Goal: Complete application form

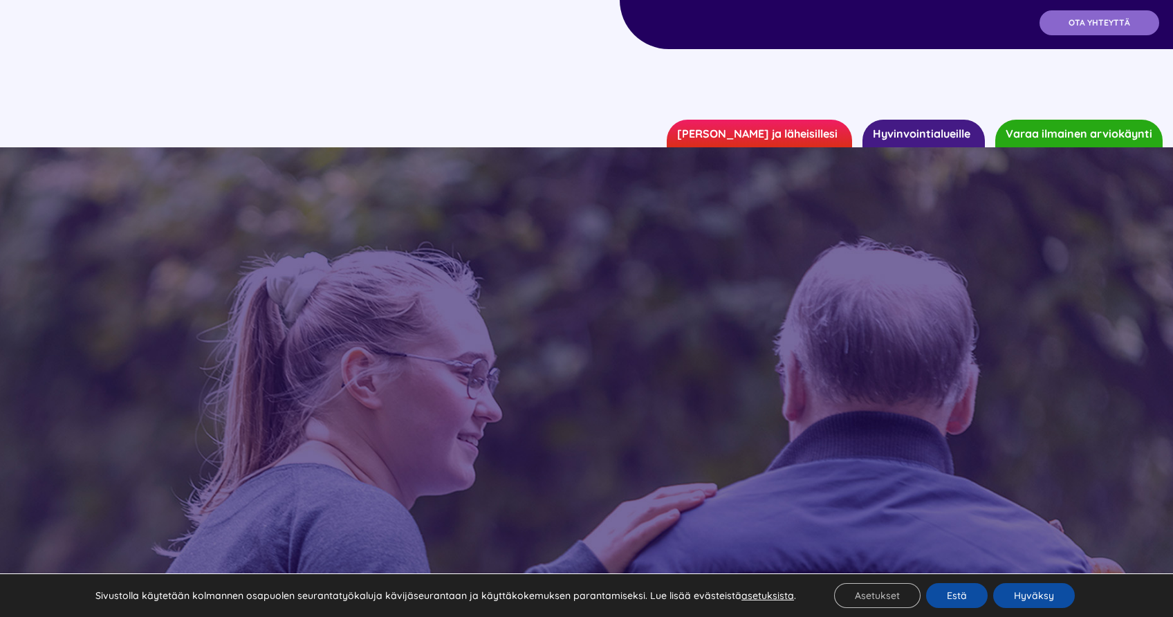
scroll to position [134, 0]
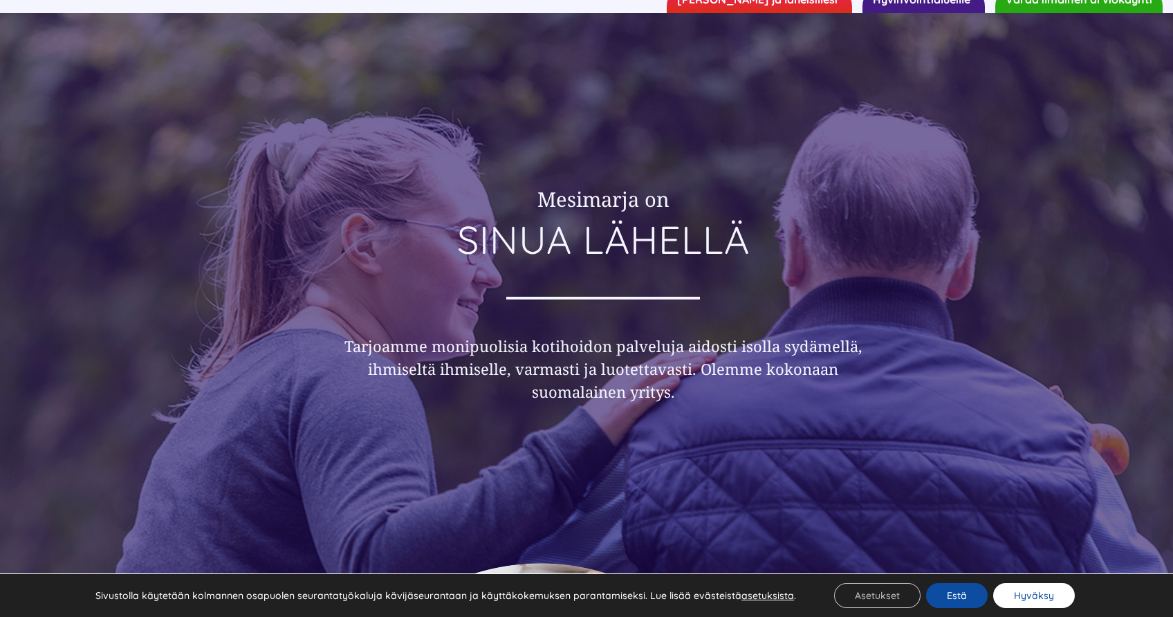
click at [1038, 588] on button "Hyväksy" at bounding box center [1035, 595] width 82 height 25
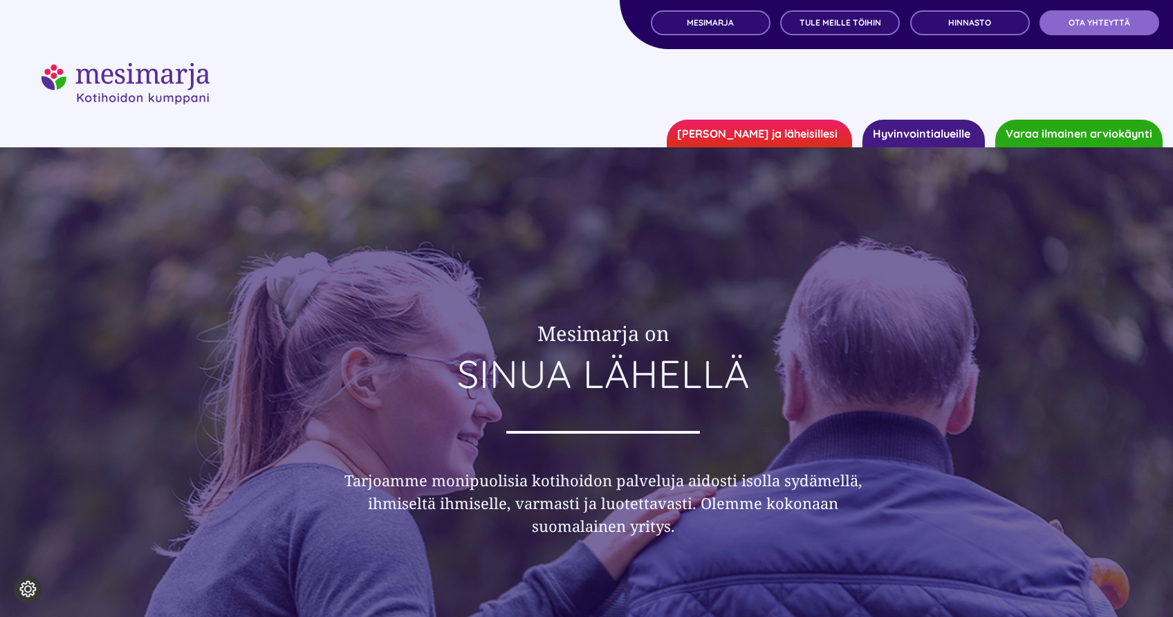
scroll to position [0, 0]
click at [868, 24] on span "TULE MEILLE TÖIHIN" at bounding box center [841, 23] width 82 height 10
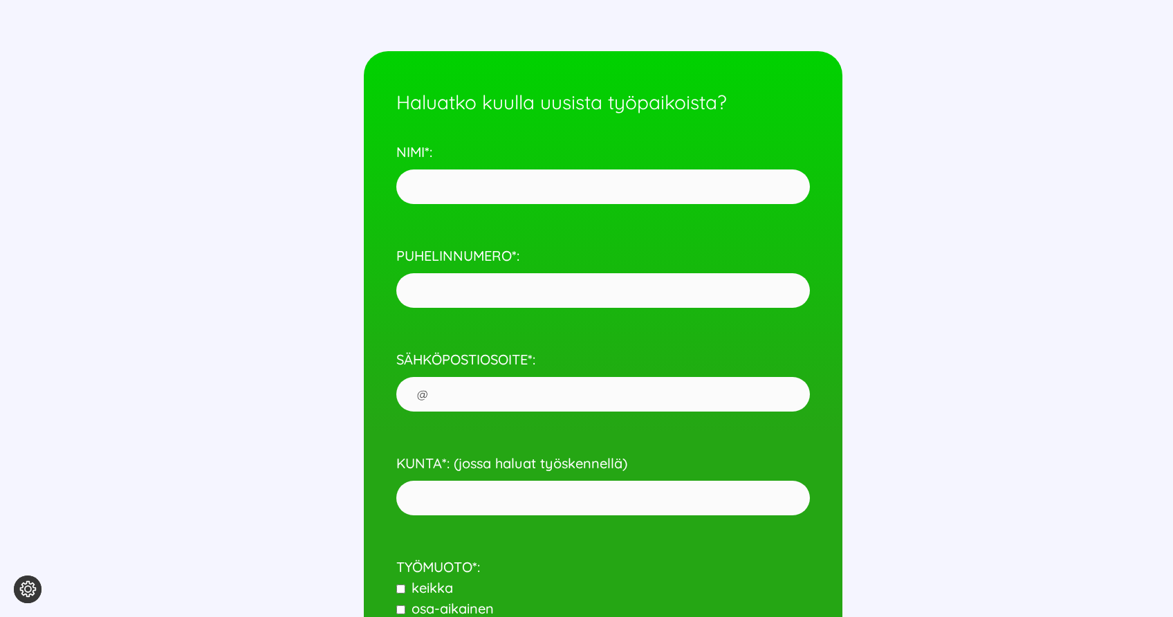
scroll to position [6327, 0]
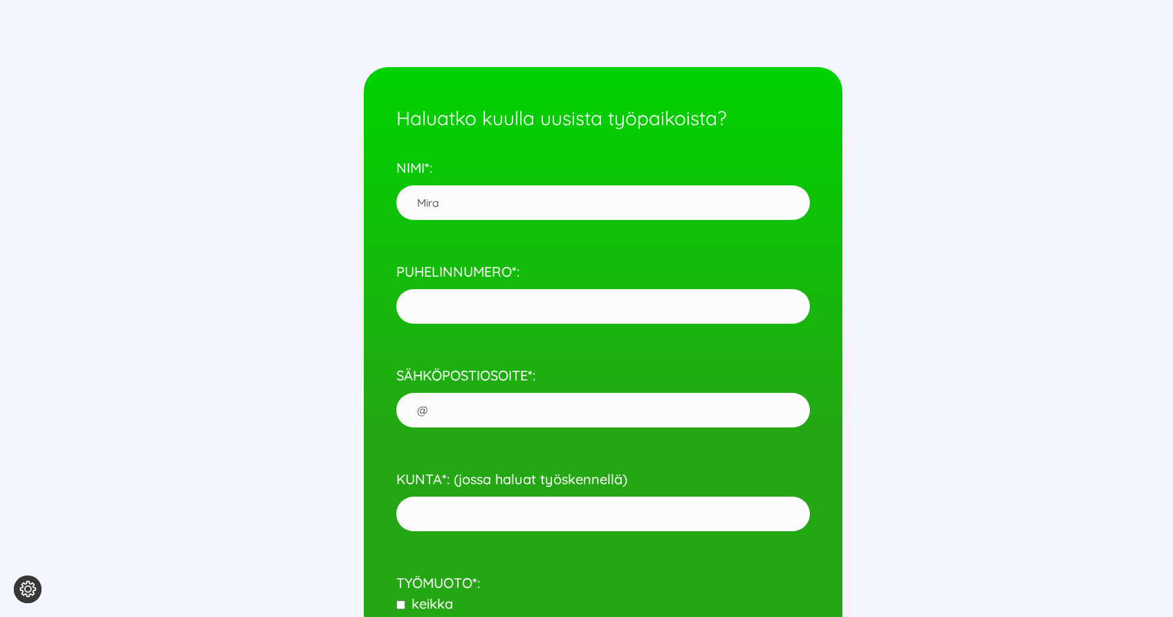
click at [547, 185] on input "Mira" at bounding box center [602, 202] width 413 height 35
click at [500, 202] on input "Mira" at bounding box center [602, 202] width 413 height 35
type input "[PERSON_NAME]"
type input "0443433361"
click at [597, 428] on form "Haluatko kuulla uusista työpaikoista? NIMI*: [PERSON_NAME] PUHELINNUMERO*: 0443…" at bounding box center [602, 369] width 413 height 572
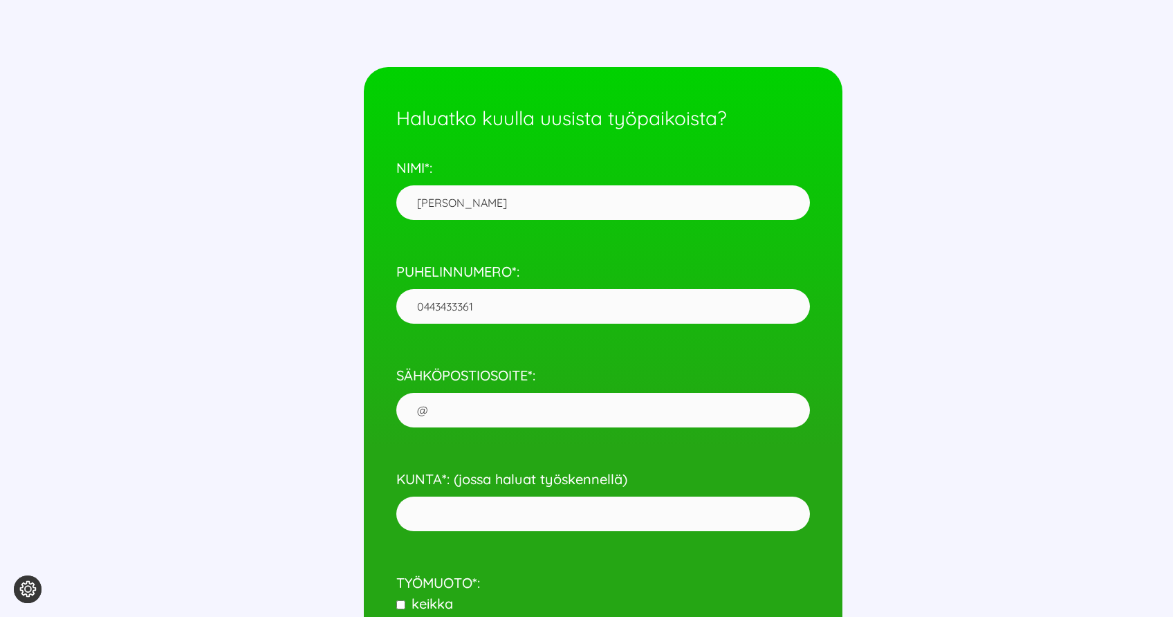
type input "[EMAIL_ADDRESS][DOMAIN_NAME]"
click at [538, 505] on input "KUNTA*: (jossa haluat työskennellä)" at bounding box center [602, 514] width 413 height 35
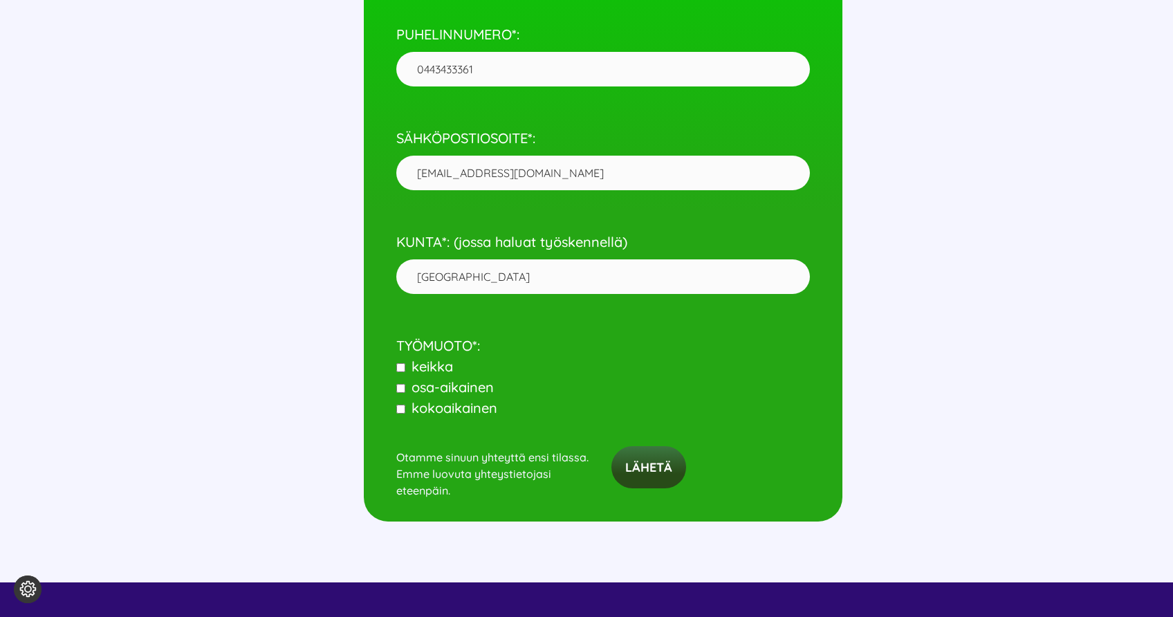
scroll to position [6563, 0]
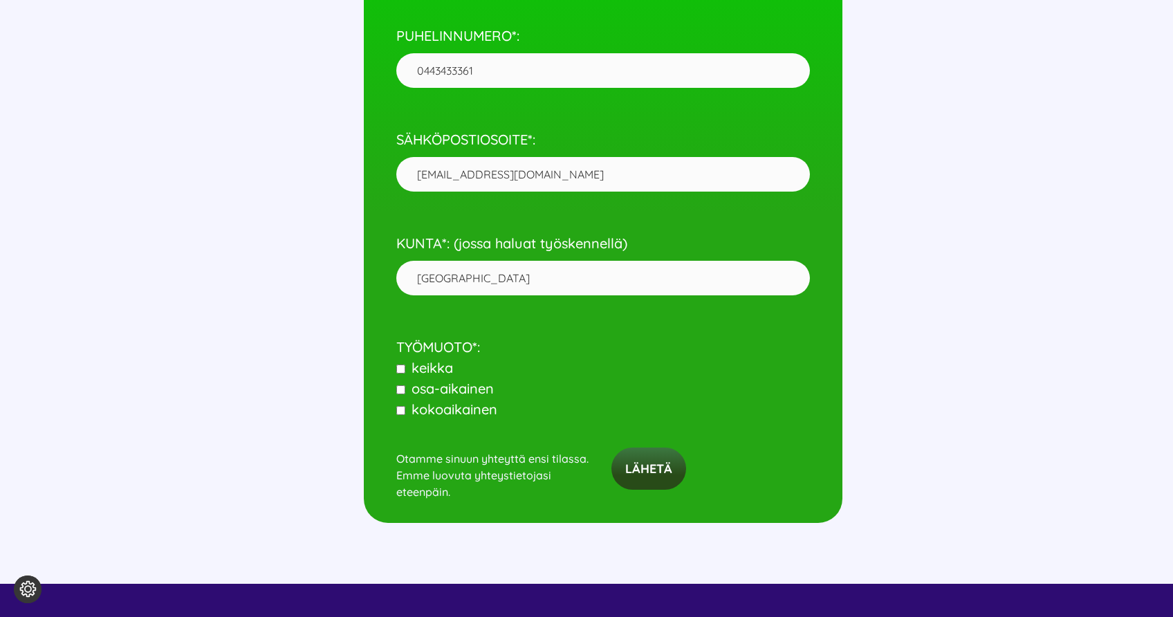
type input "[GEOGRAPHIC_DATA]"
click at [421, 359] on span "keikka" at bounding box center [431, 367] width 46 height 17
click at [405, 365] on input"] "keikka" at bounding box center [400, 369] width 9 height 9
checkbox input"] "true"
click at [430, 401] on span "kokoaikainen" at bounding box center [453, 409] width 90 height 17
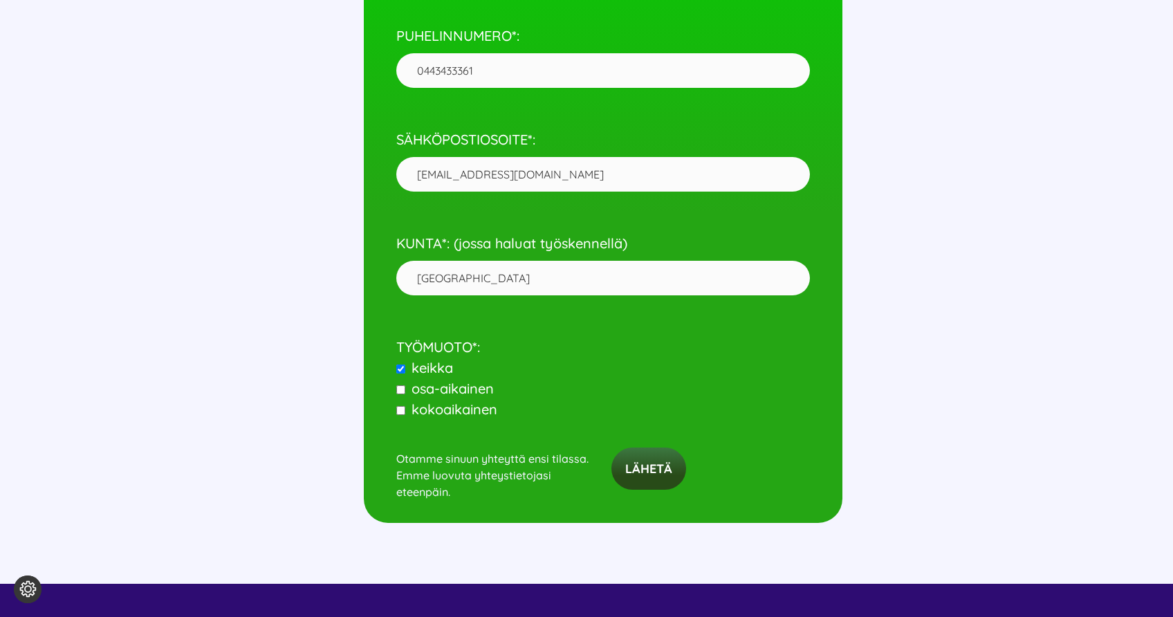
click at [405, 406] on input"] "kokoaikainen" at bounding box center [400, 410] width 9 height 9
checkbox input"] "true"
click at [430, 380] on span "osa-aikainen" at bounding box center [451, 388] width 86 height 17
click at [405, 385] on input"] "osa-aikainen" at bounding box center [400, 389] width 9 height 9
checkbox input"] "true"
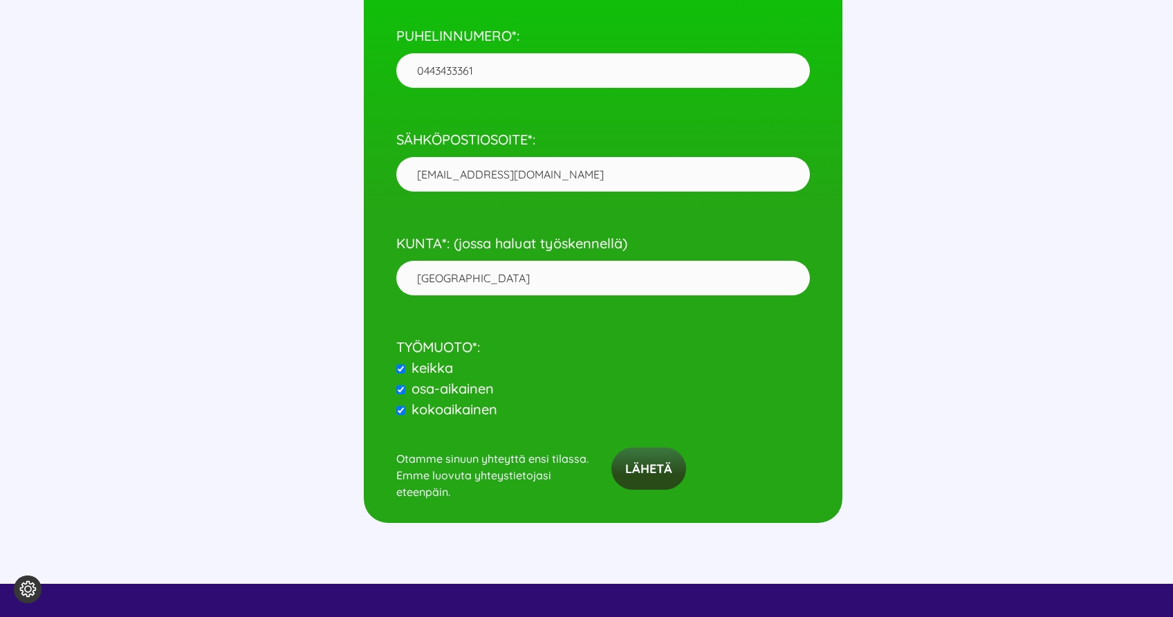
click at [410, 359] on span "keikka" at bounding box center [431, 367] width 46 height 17
click at [405, 365] on input"] "keikka" at bounding box center [400, 369] width 9 height 9
checkbox input"] "false"
click at [450, 380] on span "osa-aikainen" at bounding box center [451, 388] width 86 height 17
click at [405, 385] on input"] "osa-aikainen" at bounding box center [400, 389] width 9 height 9
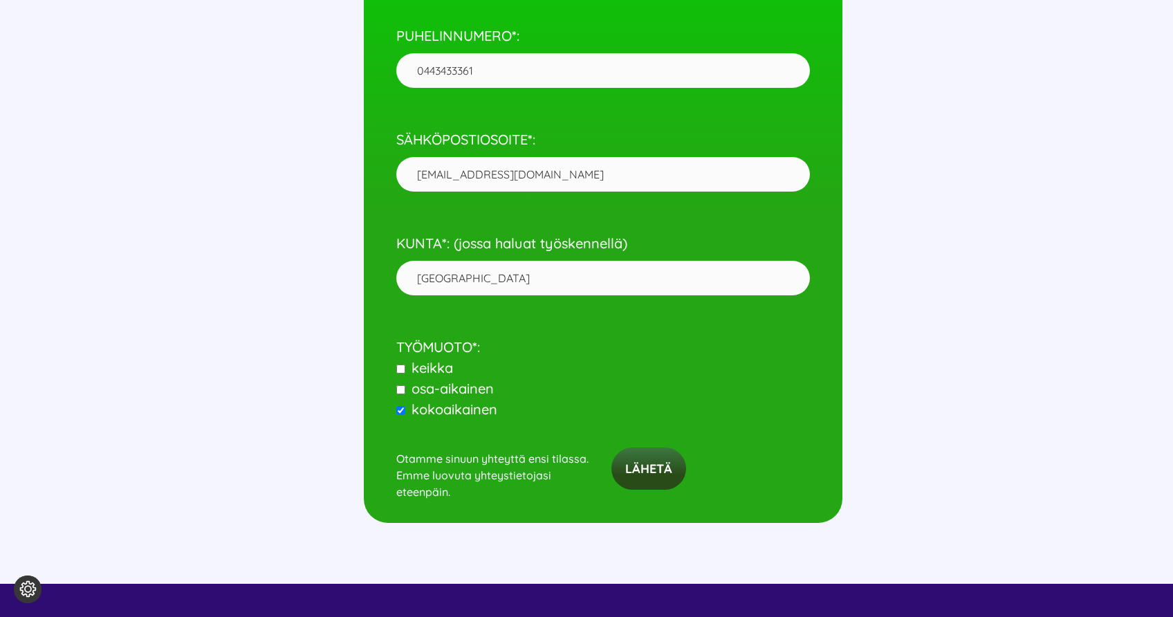
click at [473, 380] on span "osa-aikainen" at bounding box center [451, 388] width 86 height 17
click at [405, 385] on input"] "osa-aikainen" at bounding box center [400, 389] width 9 height 9
checkbox input"] "true"
click at [655, 454] on input "Lähetä" at bounding box center [649, 469] width 75 height 42
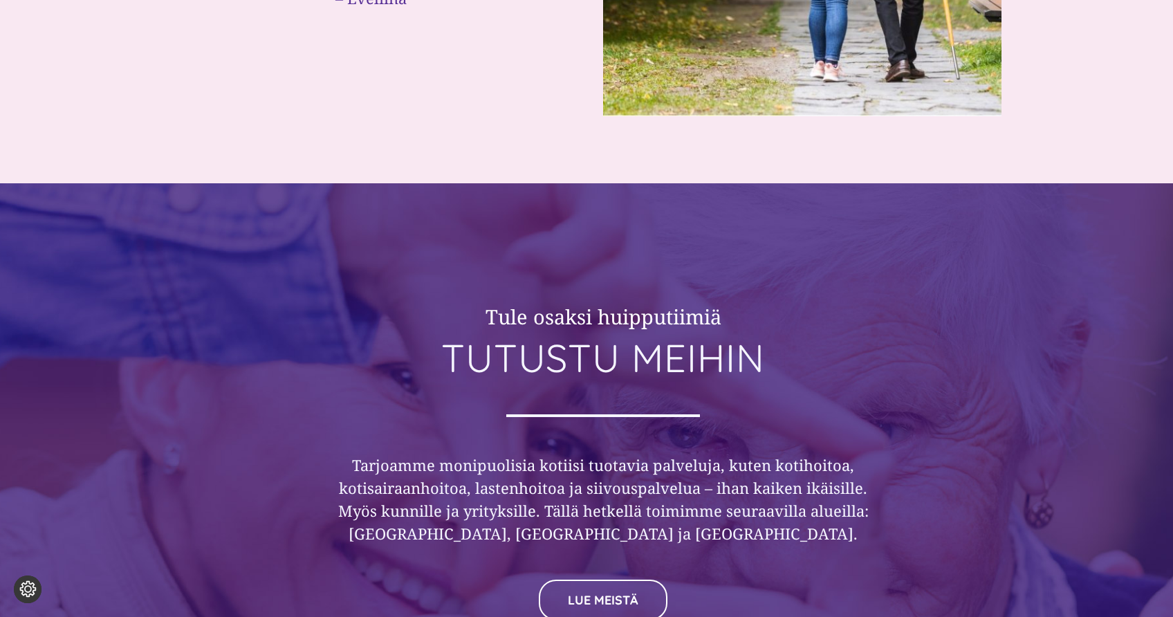
scroll to position [4941, 0]
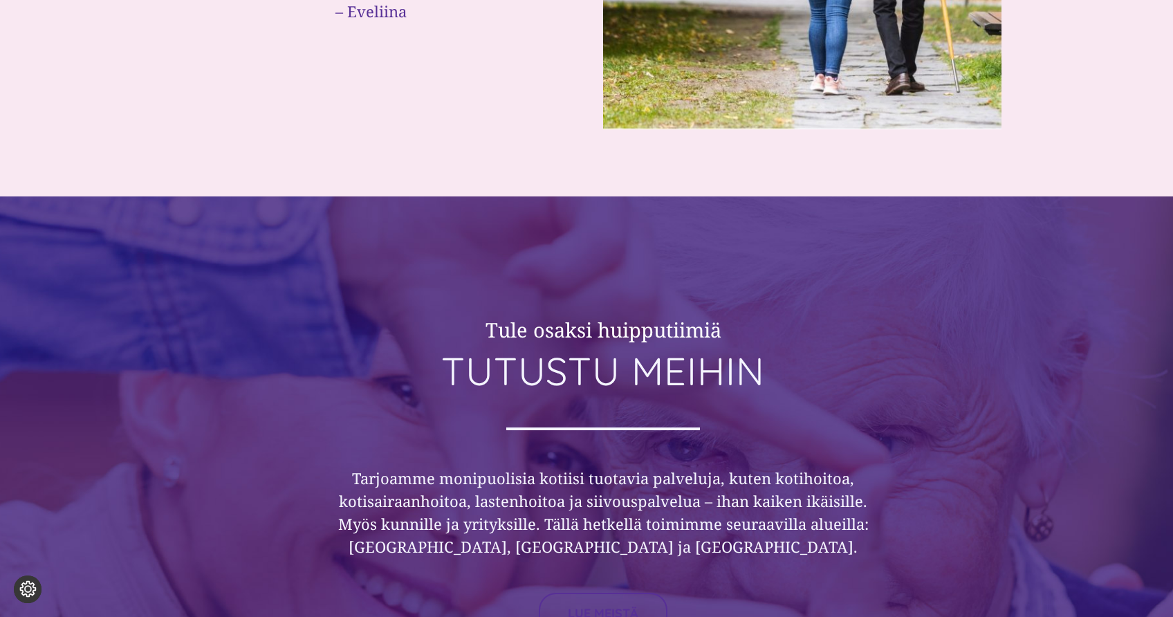
click at [592, 599] on link "LUE MEISTÄ" at bounding box center [603, 613] width 129 height 41
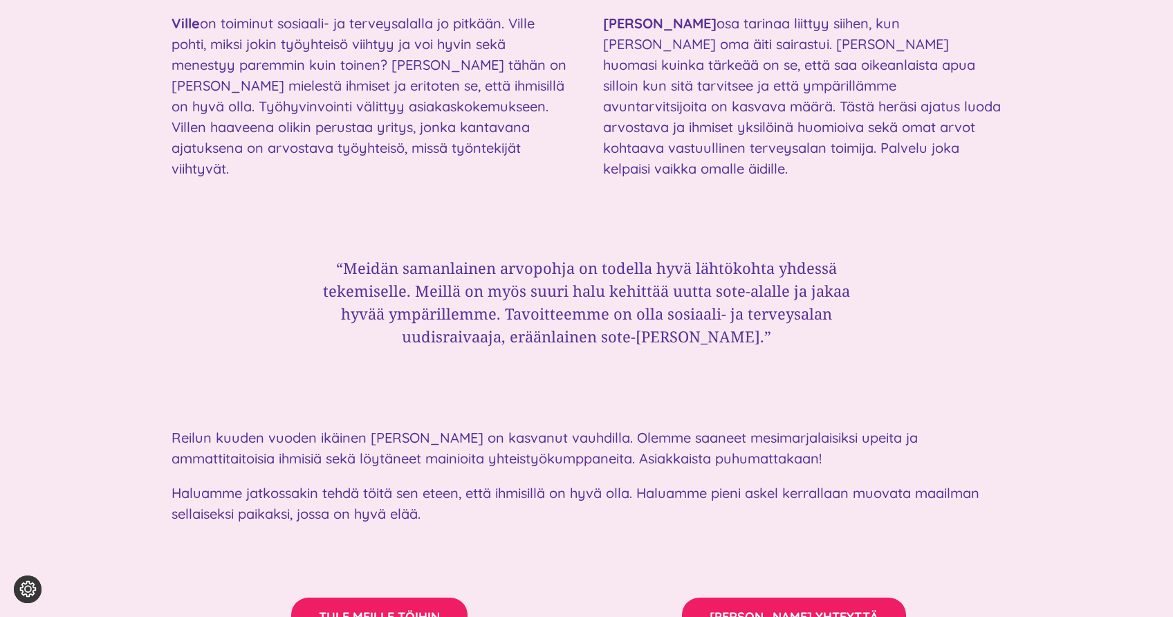
scroll to position [1990, 0]
